Goal: Task Accomplishment & Management: Manage account settings

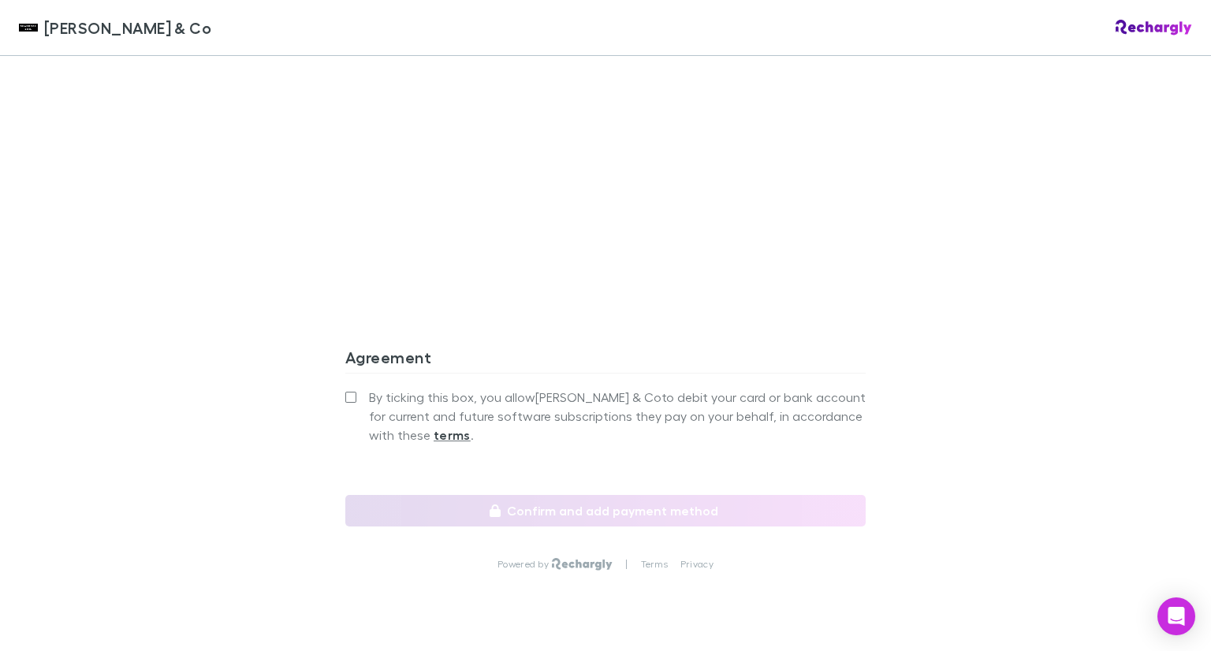
scroll to position [1384, 0]
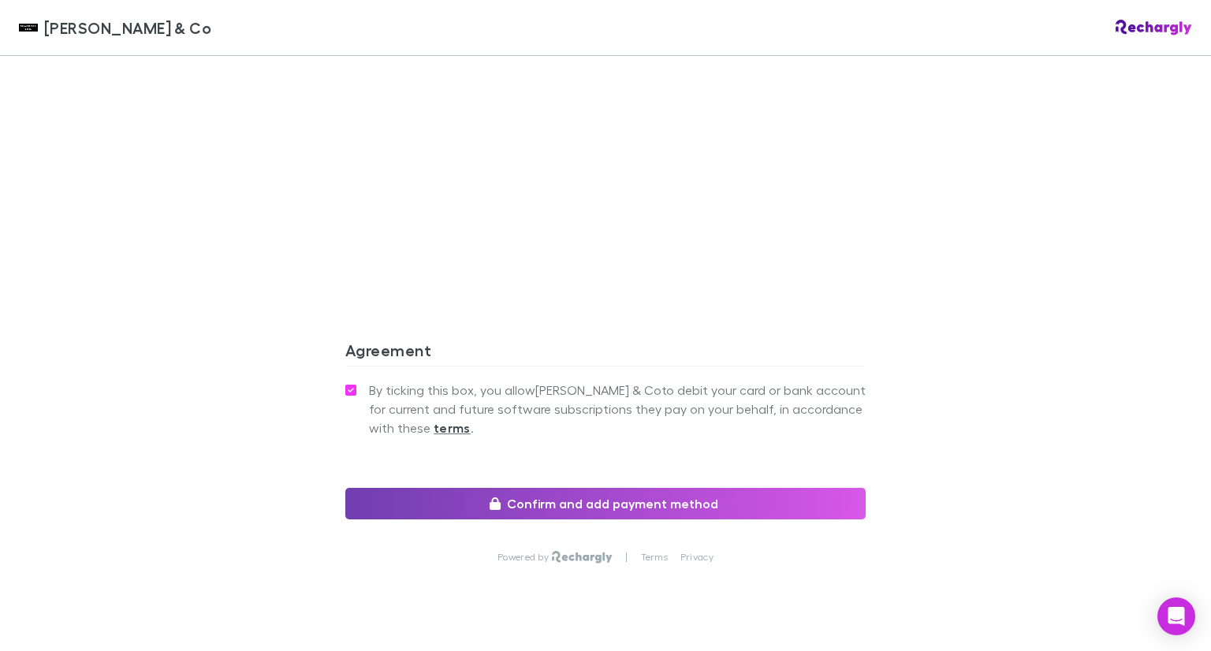
click at [639, 488] on button "Confirm and add payment method" at bounding box center [605, 504] width 520 height 32
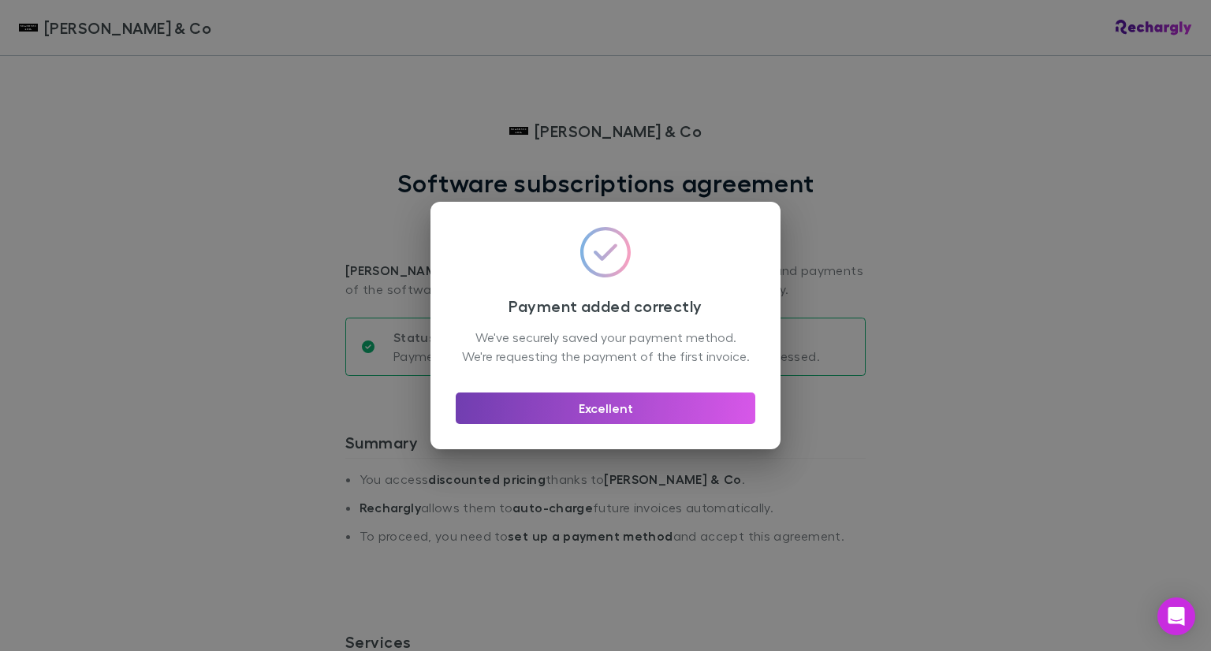
click at [609, 414] on button "Excellent" at bounding box center [606, 409] width 300 height 32
